Goal: Task Accomplishment & Management: Use online tool/utility

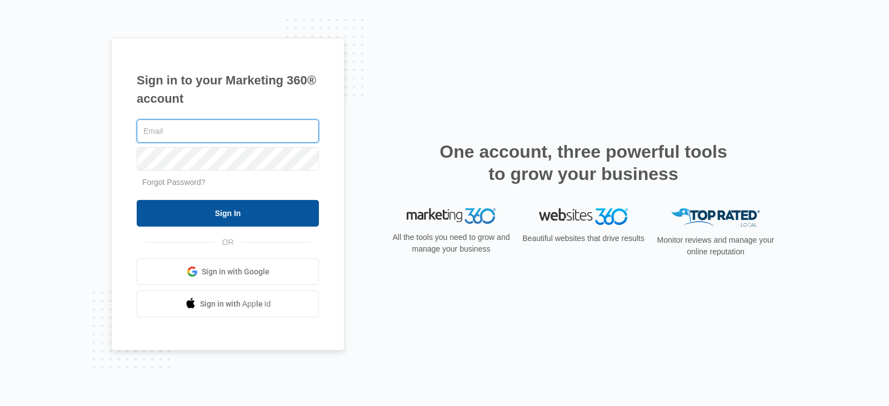
type input "[PERSON_NAME][EMAIL_ADDRESS][DOMAIN_NAME]"
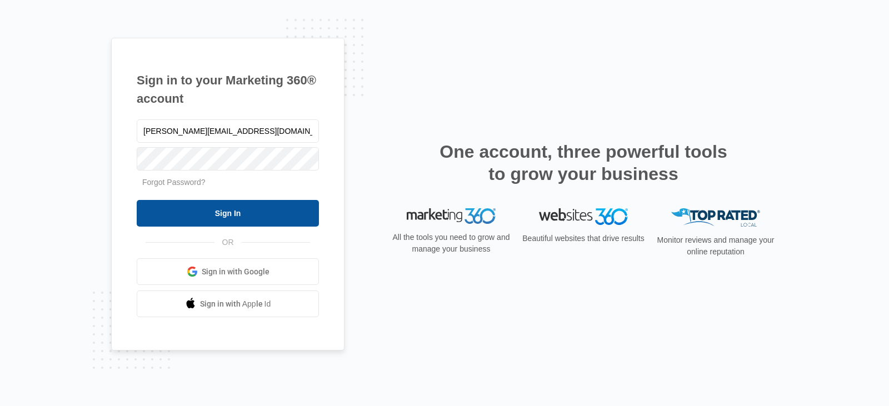
click at [257, 213] on input "Sign In" at bounding box center [228, 213] width 182 height 27
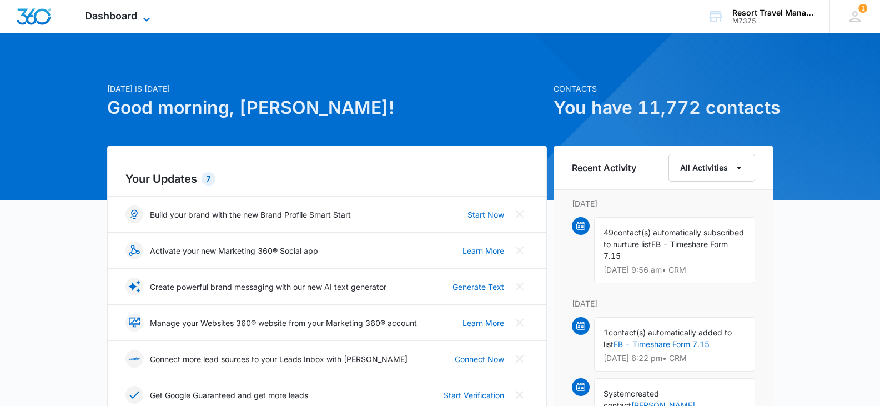
click at [118, 17] on span "Dashboard" at bounding box center [111, 16] width 52 height 12
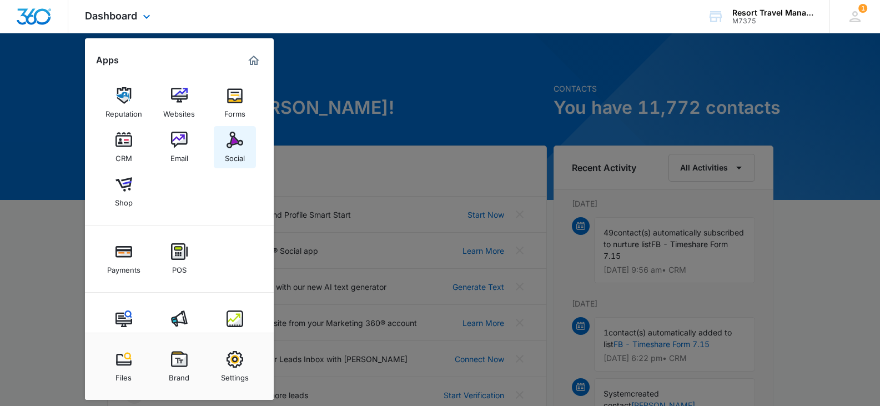
click at [240, 145] on img at bounding box center [235, 140] width 17 height 17
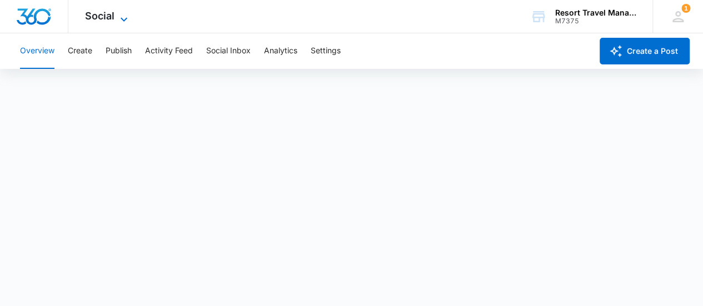
click at [125, 19] on icon at bounding box center [123, 19] width 13 height 13
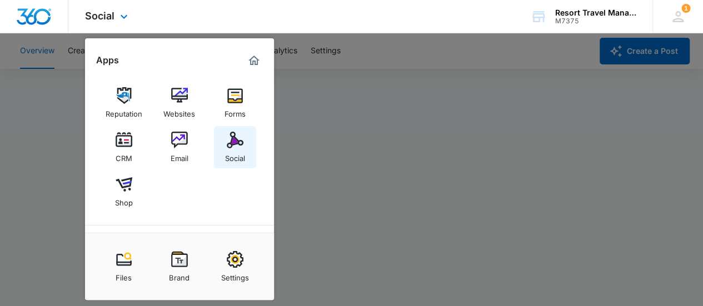
click at [238, 152] on div "Social" at bounding box center [235, 155] width 20 height 14
